Goal: Task Accomplishment & Management: Manage account settings

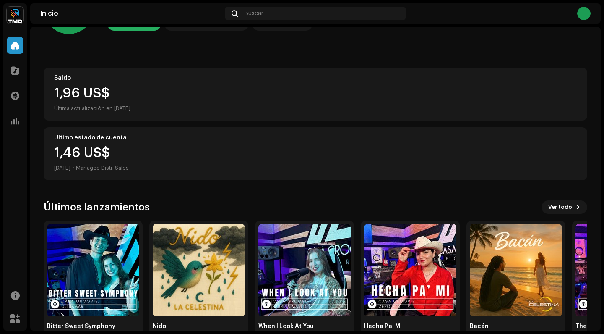
scroll to position [81, 0]
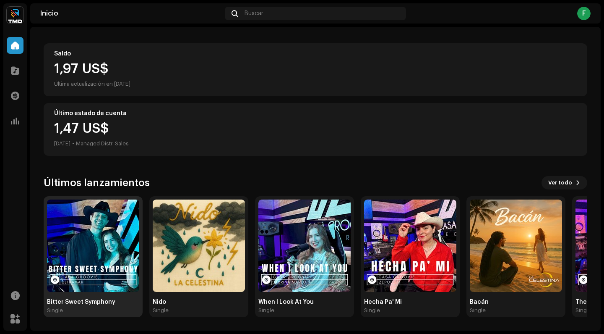
click at [84, 263] on img at bounding box center [93, 245] width 92 height 92
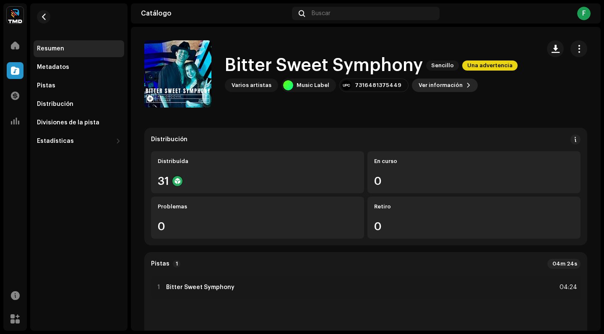
click at [431, 84] on span "Ver información" at bounding box center [441, 85] width 44 height 17
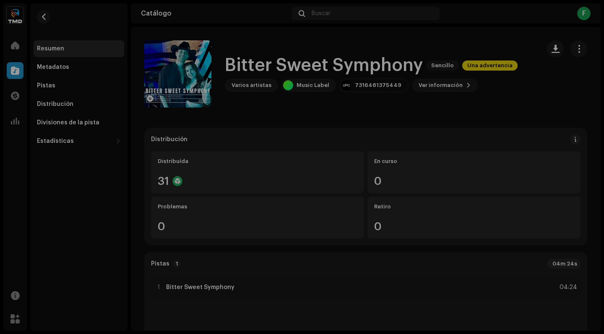
click at [507, 71] on div "Bitter Sweet Symphony 3045040 Metadatos Distribución Idioma de metadatos Spanis…" at bounding box center [302, 167] width 604 height 334
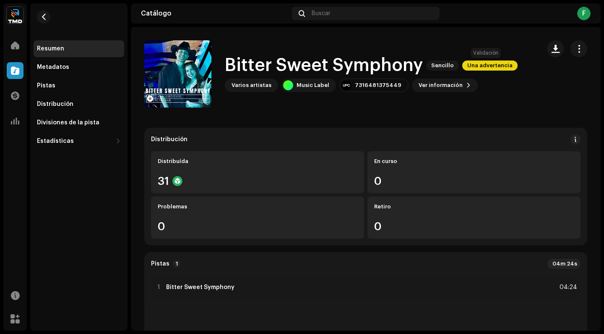
click at [492, 65] on span "Una advertencia" at bounding box center [489, 65] width 55 height 10
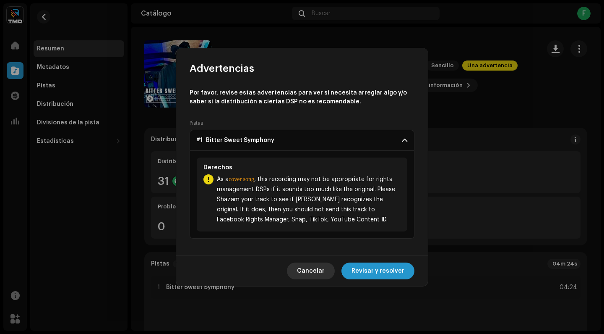
click at [323, 273] on span "Cancelar" at bounding box center [311, 270] width 28 height 17
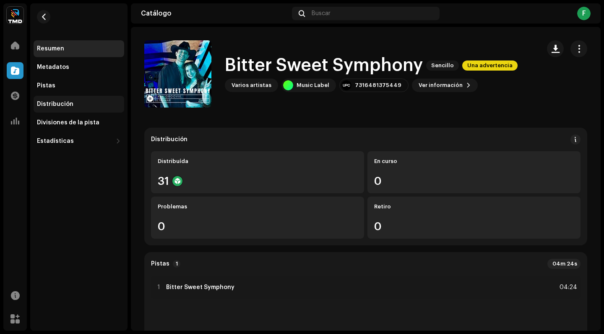
click at [63, 102] on div "Distribución" at bounding box center [55, 104] width 37 height 7
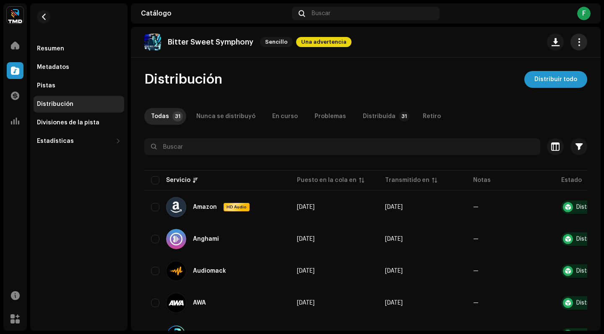
click at [575, 44] on span "button" at bounding box center [579, 42] width 8 height 7
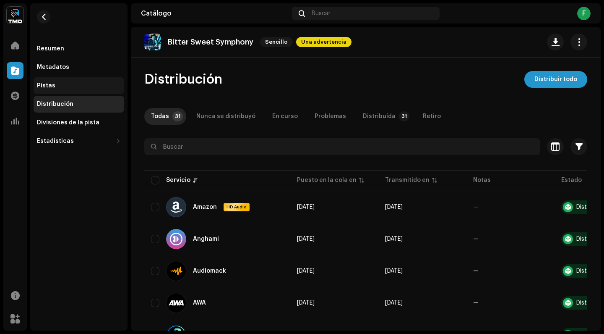
click at [61, 90] on div "Pistas" at bounding box center [79, 85] width 91 height 17
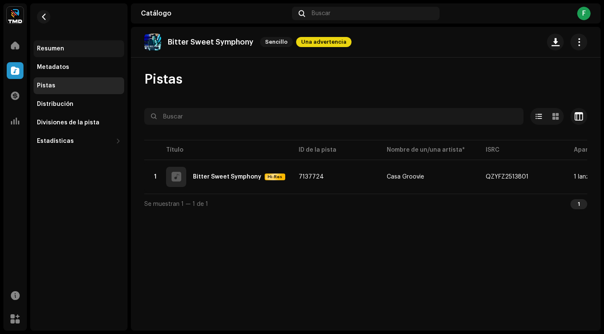
click at [60, 43] on div "Resumen" at bounding box center [79, 48] width 91 height 17
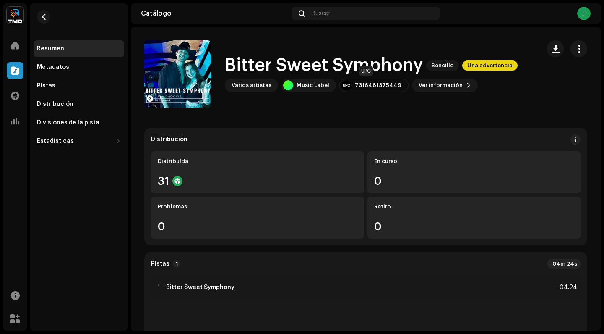
click at [363, 81] on div "7316481375449" at bounding box center [374, 84] width 69 height 13
click at [429, 84] on span "Ver información" at bounding box center [441, 85] width 44 height 17
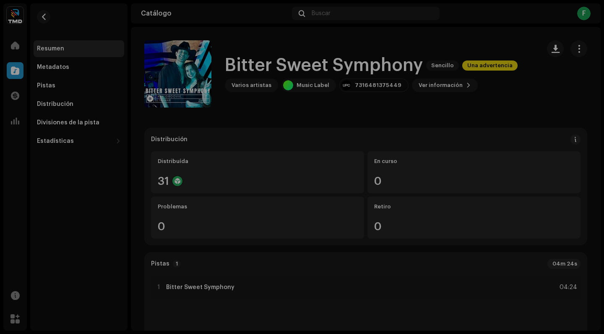
click at [485, 116] on div "Bitter Sweet Symphony 3045040 Metadatos Distribución Idioma de metadatos Spanis…" at bounding box center [302, 167] width 604 height 334
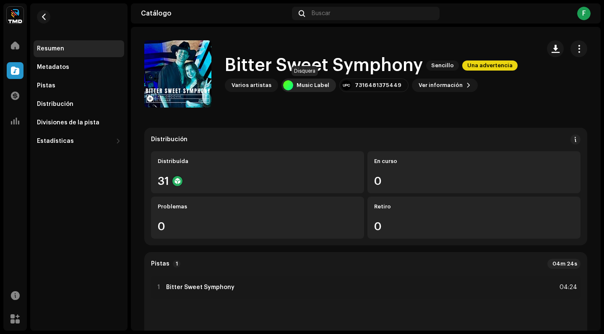
click at [298, 87] on div "Music Label" at bounding box center [313, 85] width 33 height 7
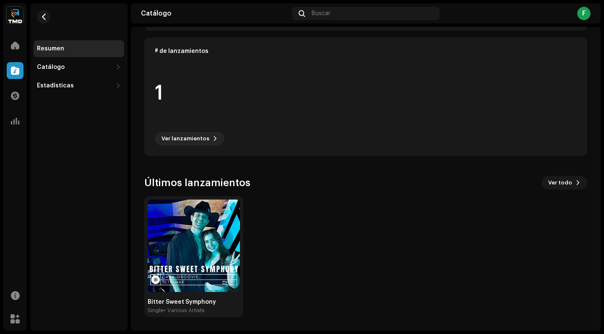
scroll to position [215, 0]
click at [205, 261] on img at bounding box center [194, 245] width 92 height 92
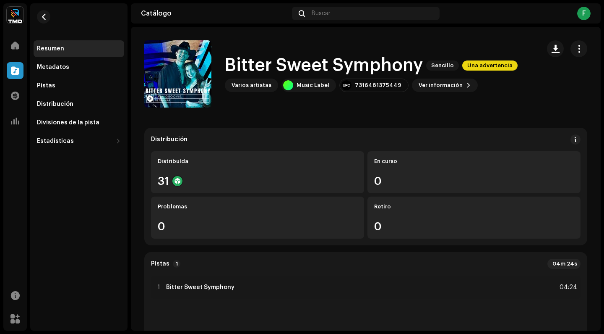
click at [252, 89] on div "Varios artistas" at bounding box center [251, 84] width 53 height 13
click at [436, 87] on span "Ver información" at bounding box center [441, 85] width 44 height 17
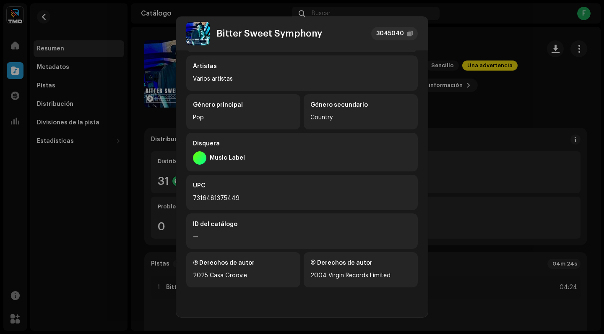
scroll to position [141, 0]
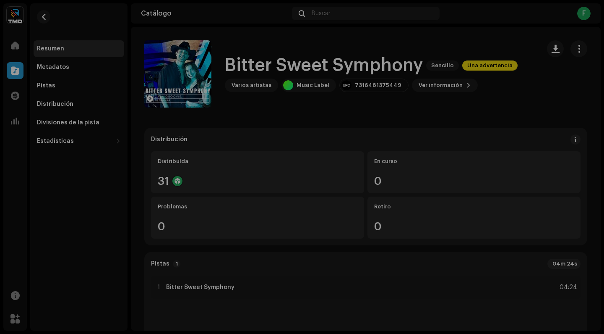
click at [525, 115] on div "Bitter Sweet Symphony 3045040 Metadatos Distribución Idioma de metadatos Spanis…" at bounding box center [302, 167] width 604 height 334
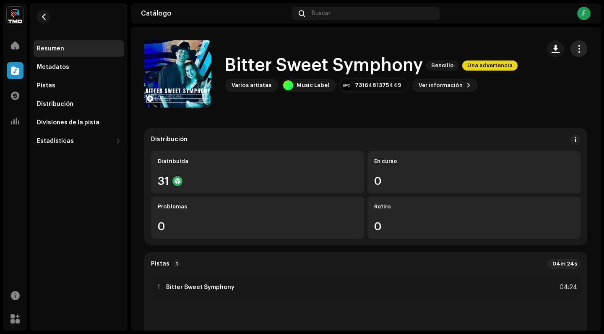
click at [575, 51] on span "button" at bounding box center [579, 48] width 8 height 7
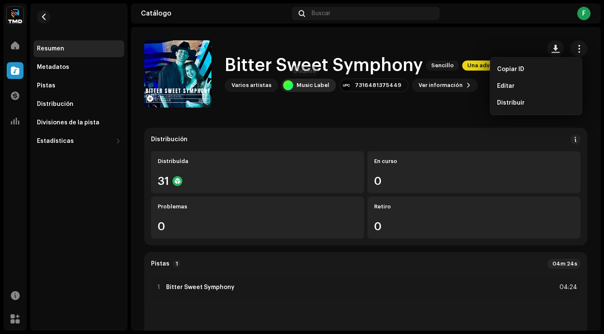
click at [302, 87] on div "Music Label" at bounding box center [313, 85] width 33 height 7
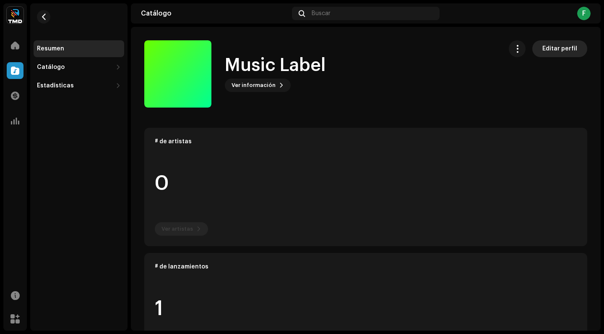
click at [557, 51] on span "Editar perfil" at bounding box center [560, 48] width 35 height 17
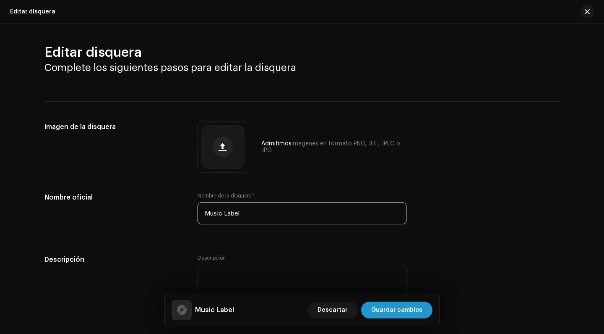
click at [253, 212] on input "Music Label" at bounding box center [302, 213] width 209 height 22
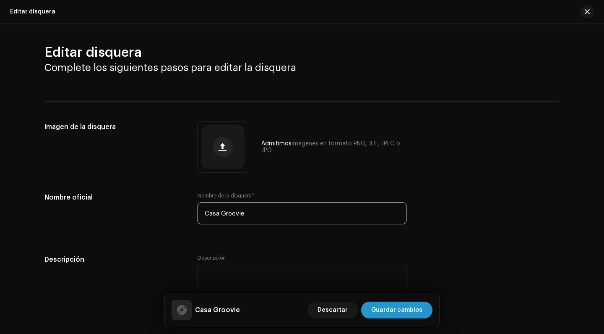
type input "Casa Groovie"
click at [316, 168] on div "Admitimos imágenes en formato PNG, JFIF, JPEG o JPG." at bounding box center [302, 147] width 209 height 50
click at [400, 307] on span "Guardar cambios" at bounding box center [396, 309] width 51 height 17
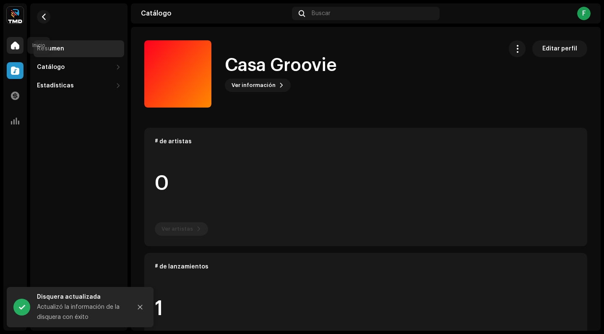
click at [18, 46] on span at bounding box center [15, 45] width 8 height 7
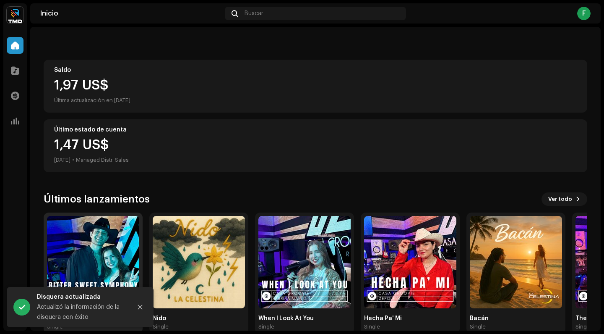
click at [85, 260] on img at bounding box center [93, 262] width 92 height 92
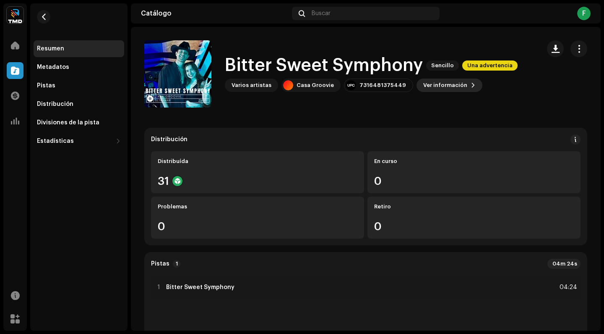
click at [429, 84] on span "Ver información" at bounding box center [445, 85] width 44 height 17
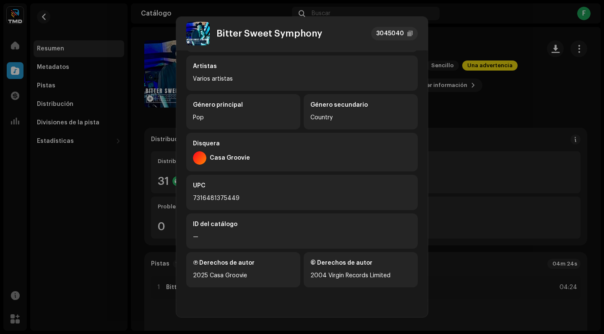
scroll to position [141, 0]
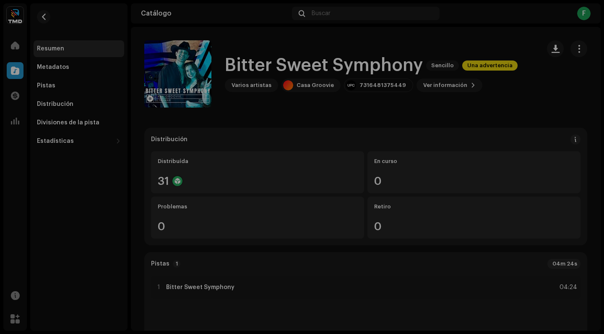
click at [457, 155] on div "Bitter Sweet Symphony 3045040 Metadatos Distribución Idioma de metadatos Spanis…" at bounding box center [302, 167] width 604 height 334
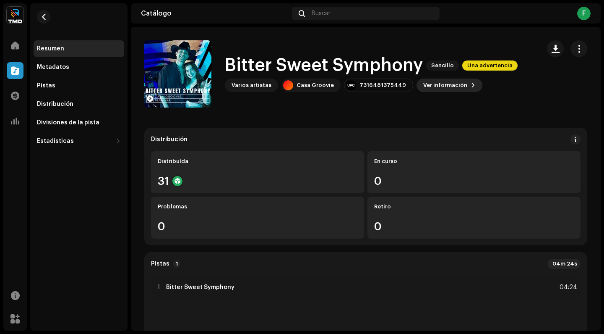
click at [442, 84] on span "Ver información" at bounding box center [445, 85] width 44 height 17
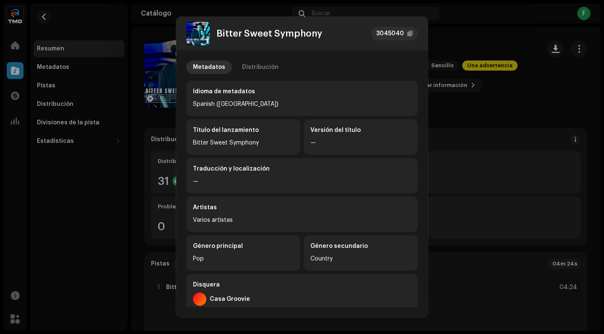
scroll to position [0, 0]
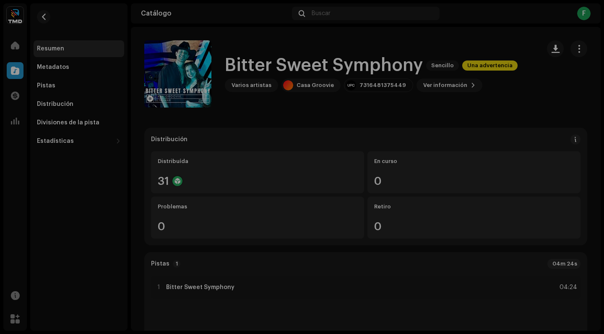
click at [447, 134] on div "Bitter Sweet Symphony 3045040 Metadatos Distribución Idioma de metadatos Spanis…" at bounding box center [302, 167] width 604 height 334
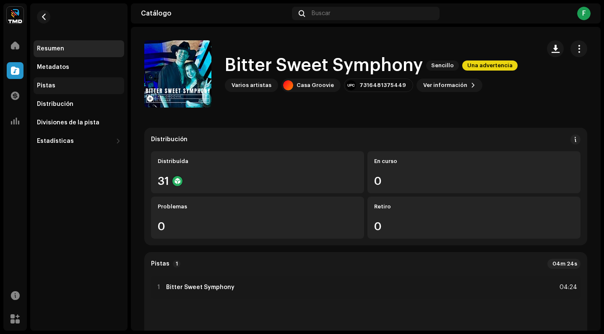
click at [61, 85] on div "Pistas" at bounding box center [79, 85] width 84 height 7
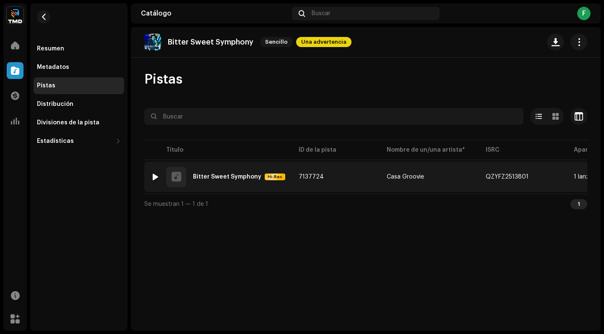
click at [353, 173] on td "7137724" at bounding box center [336, 177] width 88 height 30
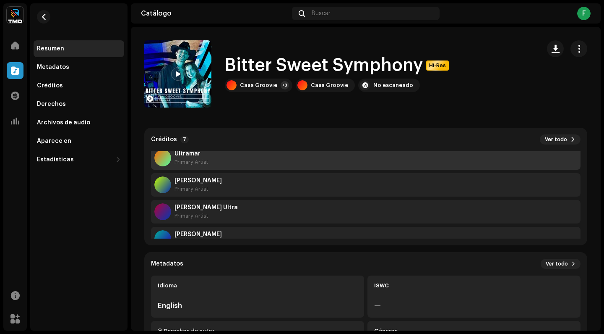
scroll to position [35, 0]
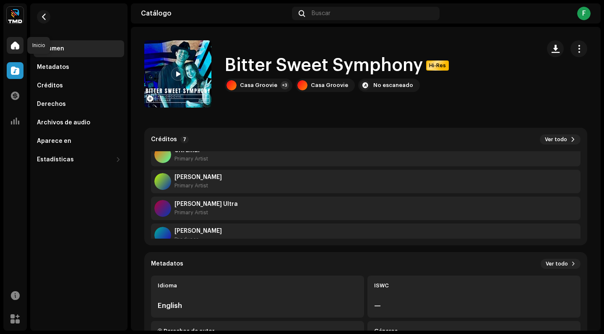
click at [16, 47] on span at bounding box center [15, 45] width 8 height 7
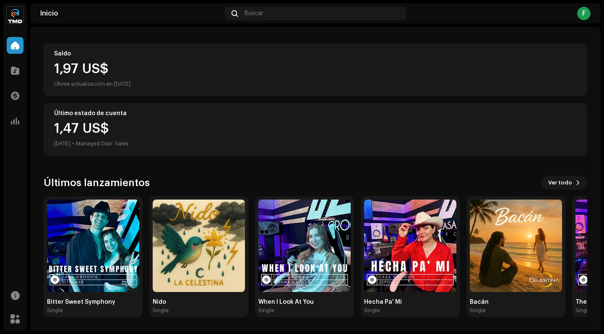
scroll to position [81, 0]
